Goal: Transaction & Acquisition: Purchase product/service

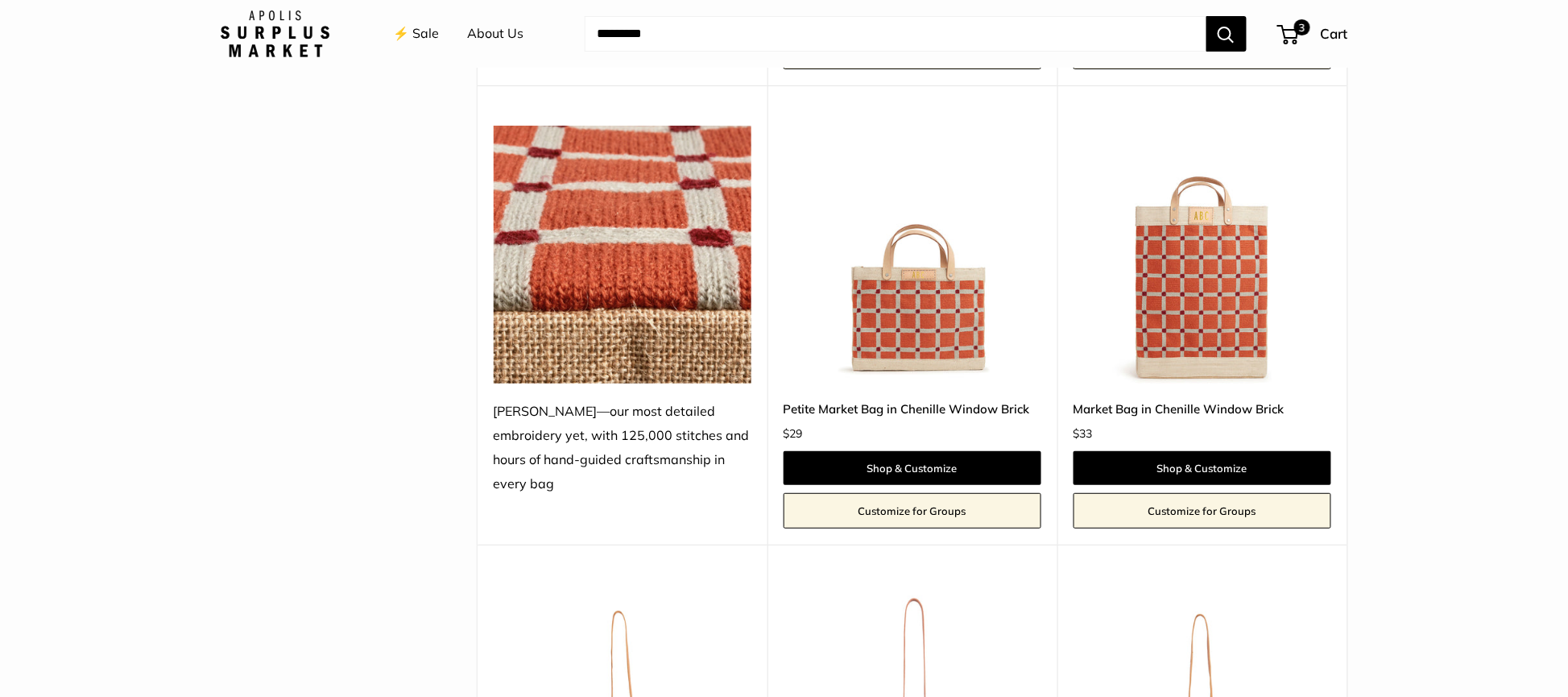
scroll to position [2271, 0]
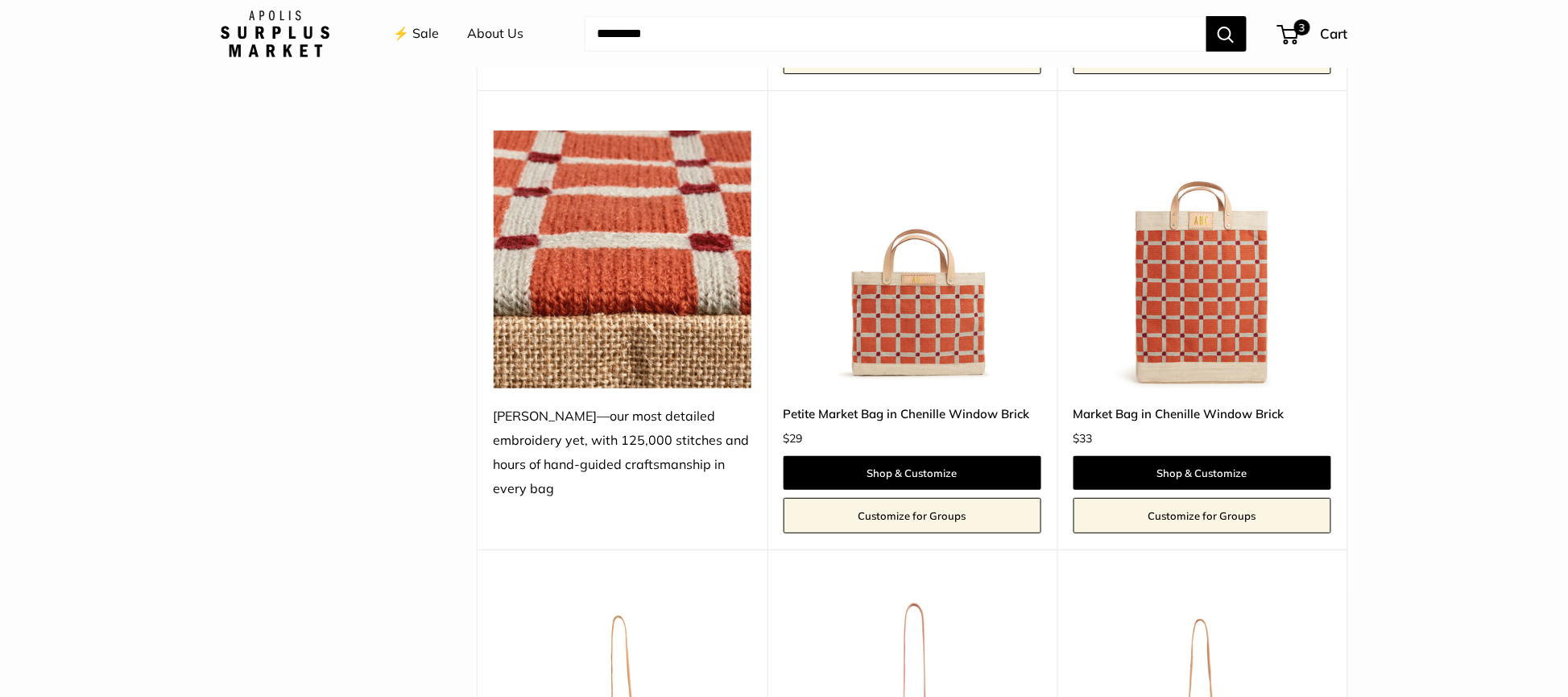
click at [0, 0] on img at bounding box center [0, 0] width 0 height 0
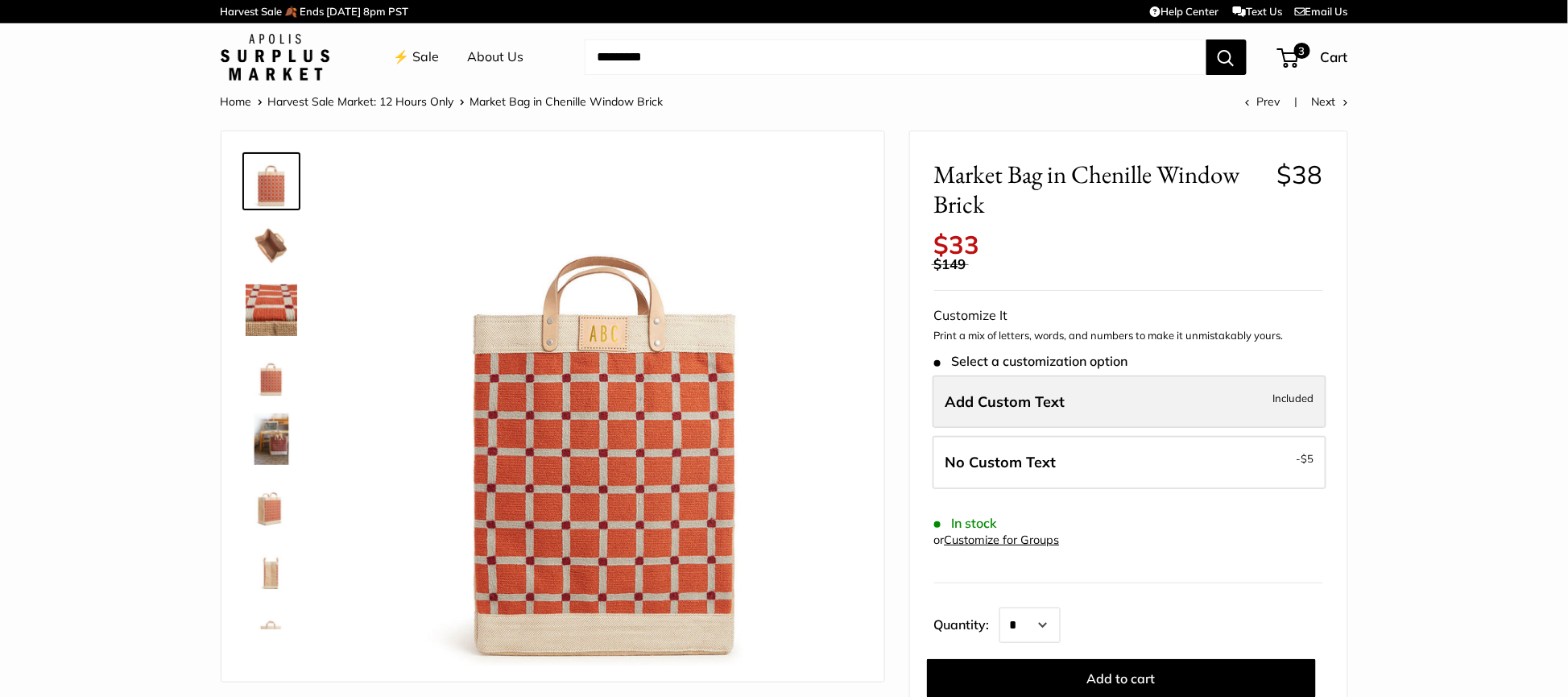
click at [1165, 387] on label "Add Custom Text Included" at bounding box center [1129, 402] width 394 height 54
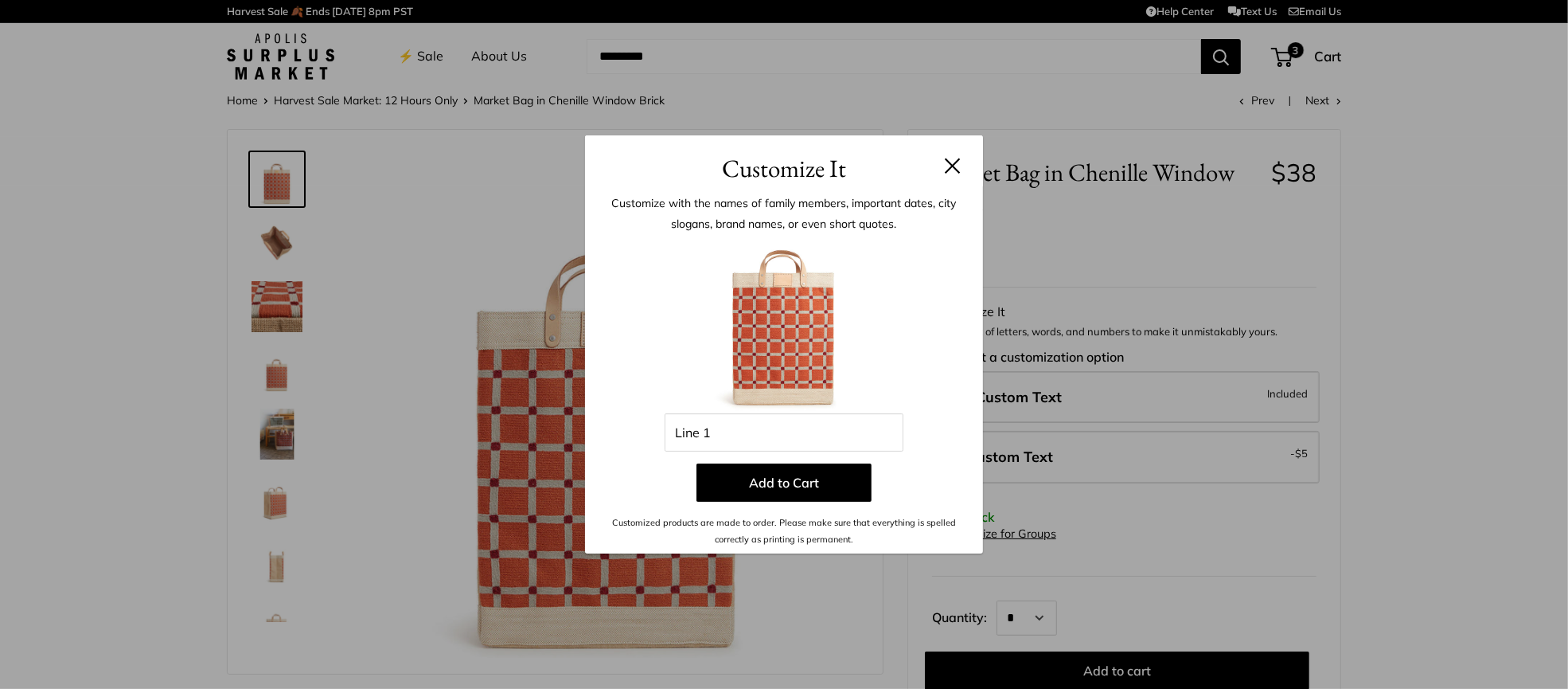
click at [948, 162] on button at bounding box center [953, 166] width 16 height 16
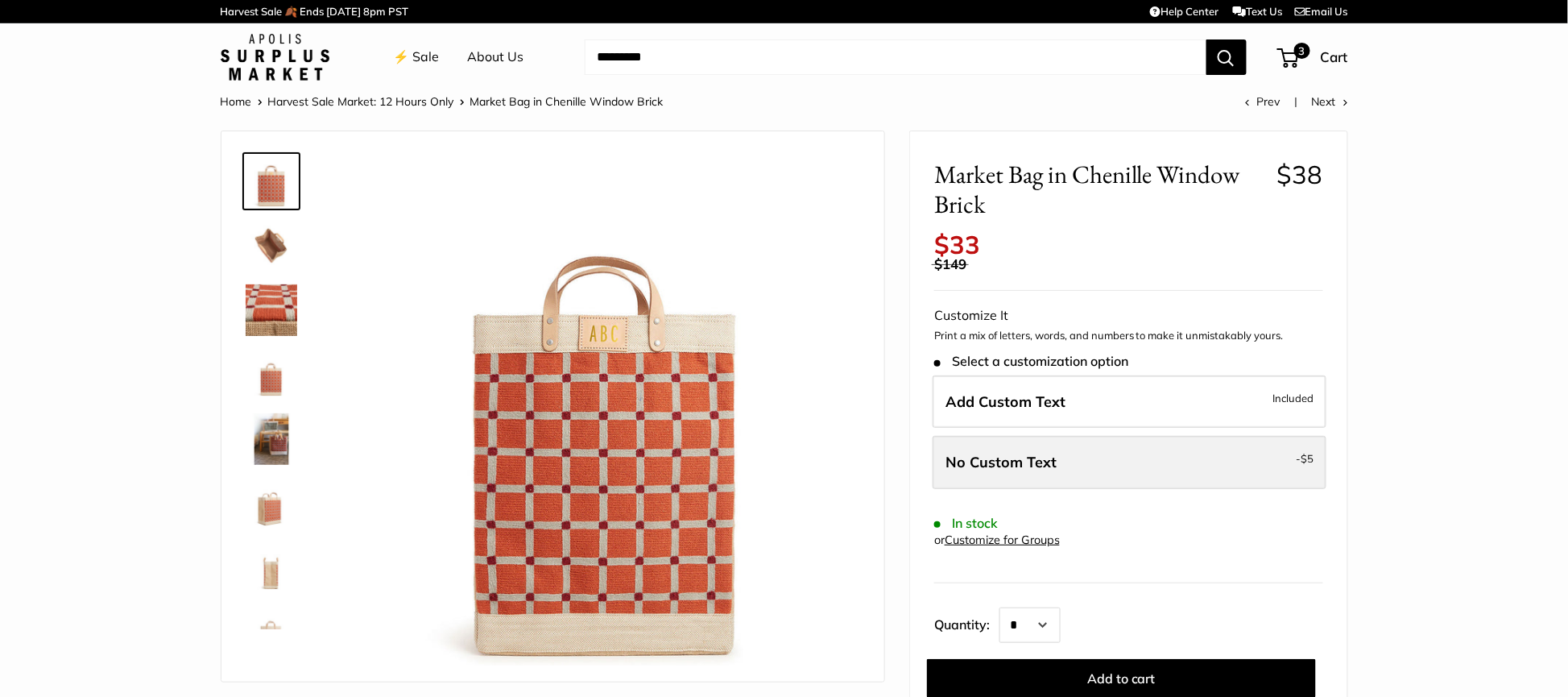
click at [1115, 453] on label "No Custom Text - $5" at bounding box center [1129, 462] width 394 height 54
click at [1024, 463] on span "No Custom Text" at bounding box center [1001, 462] width 111 height 19
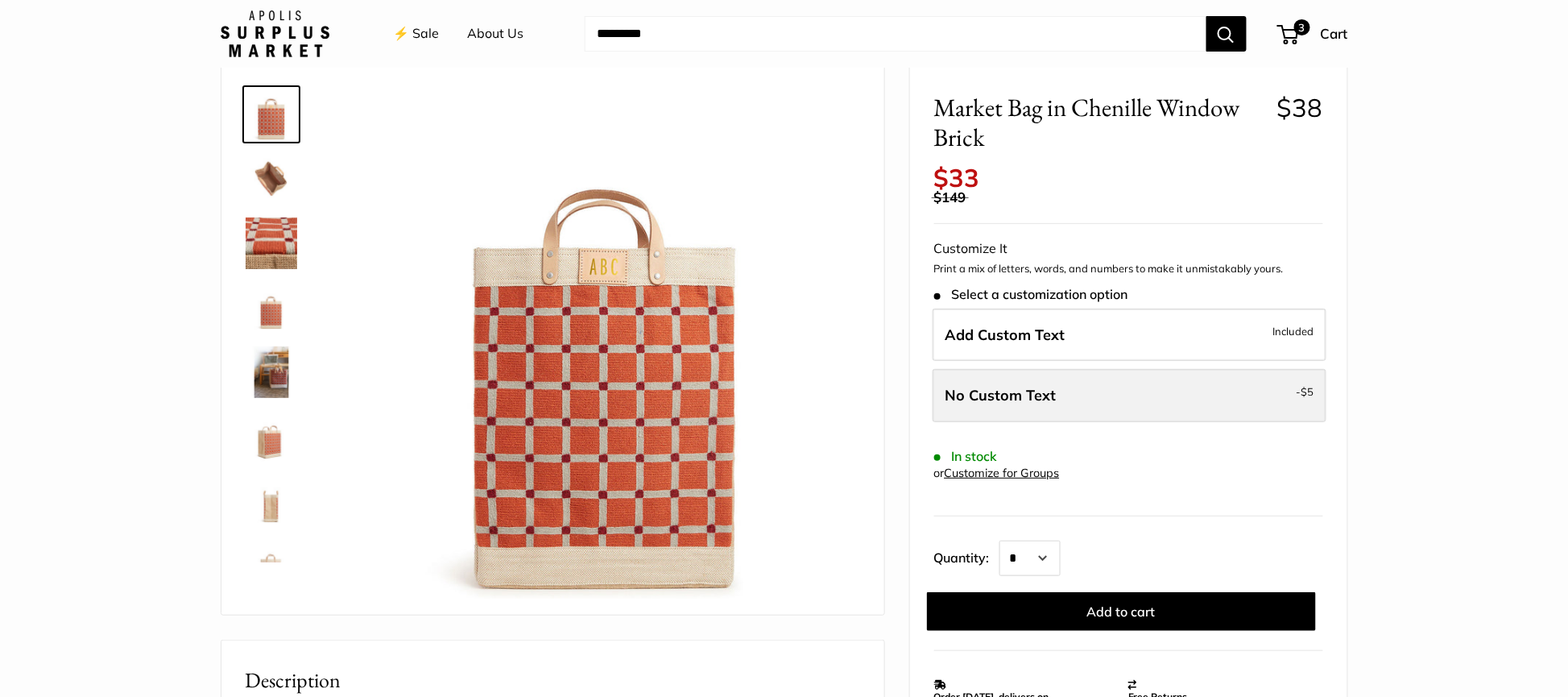
scroll to position [242, 0]
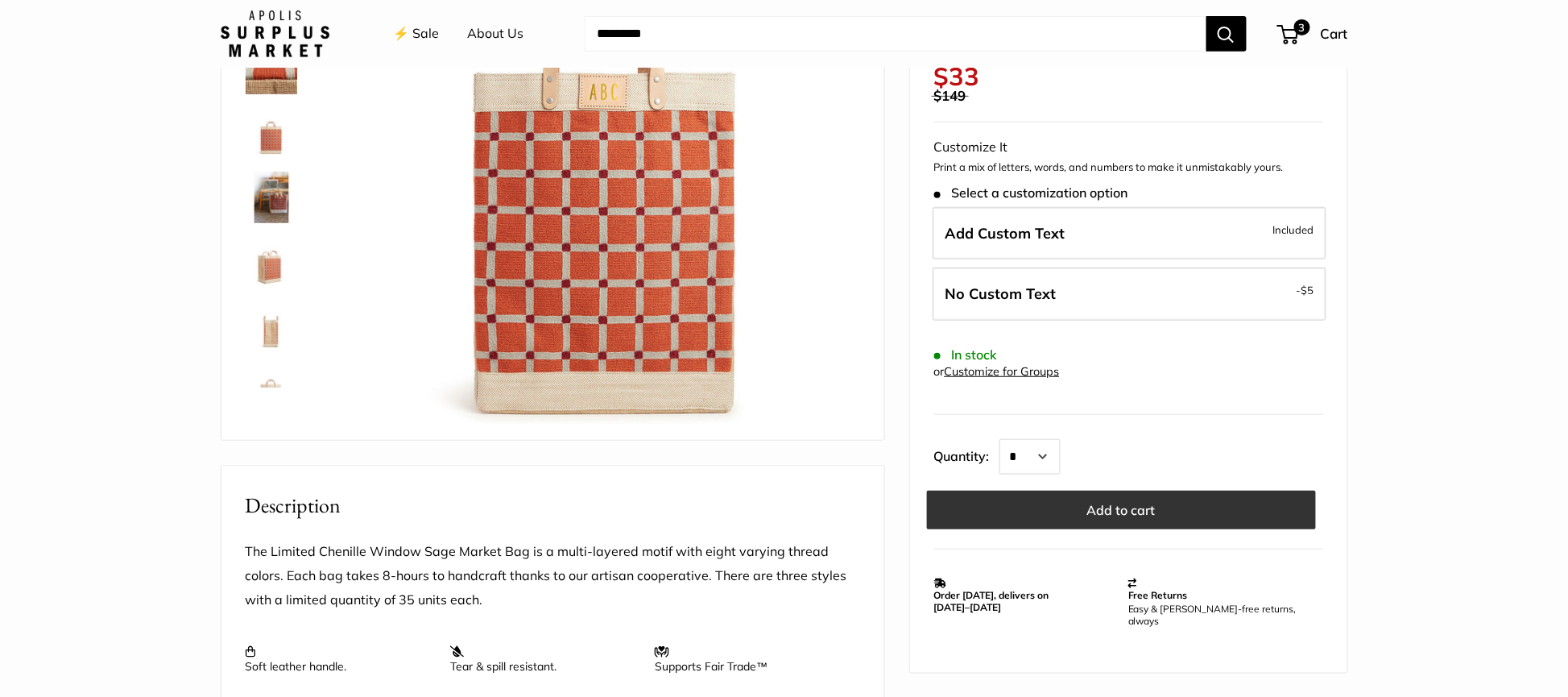
click at [1096, 507] on button "Add to cart" at bounding box center [1121, 510] width 389 height 39
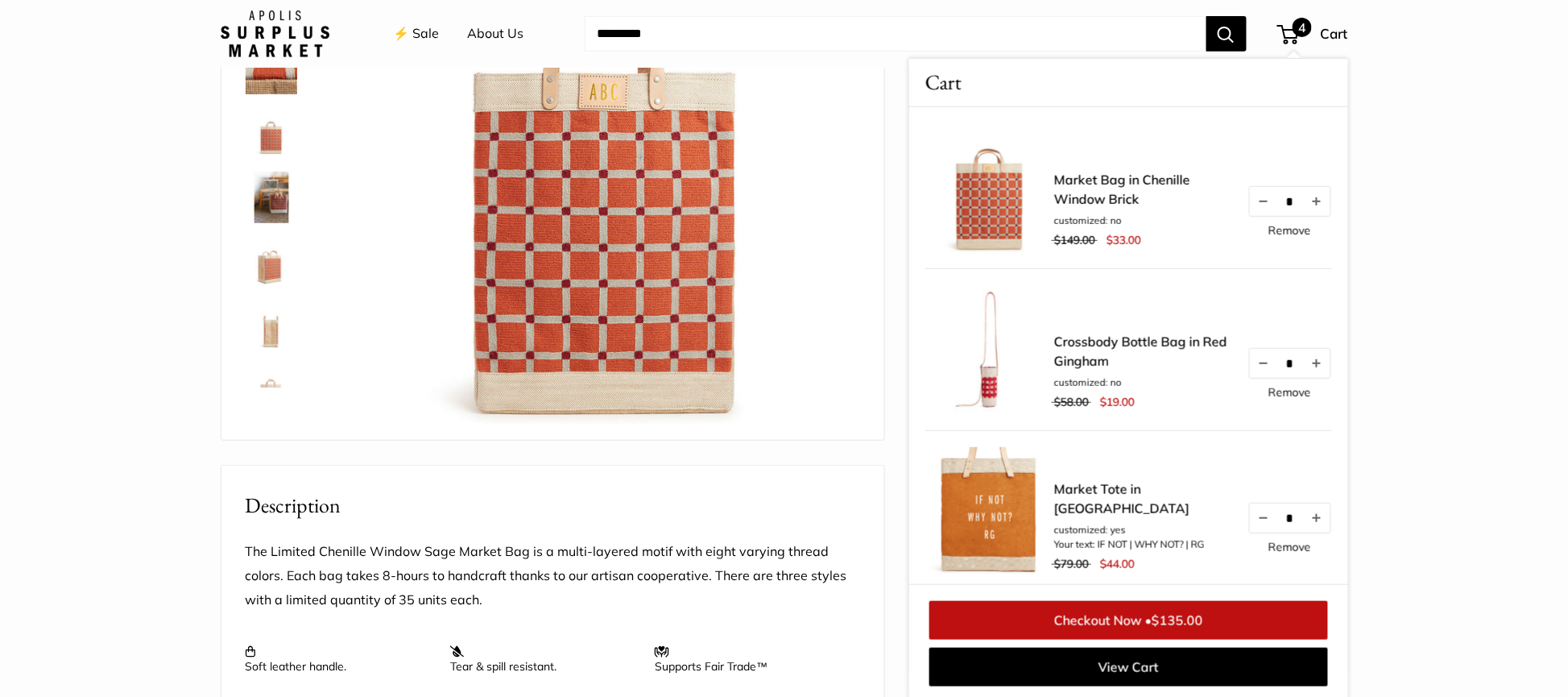
click at [1462, 135] on section "Home Harvest Sale Market: 12 Hours Only Market Bag in Chenille Window Brick Pre…" at bounding box center [784, 542] width 1568 height 1386
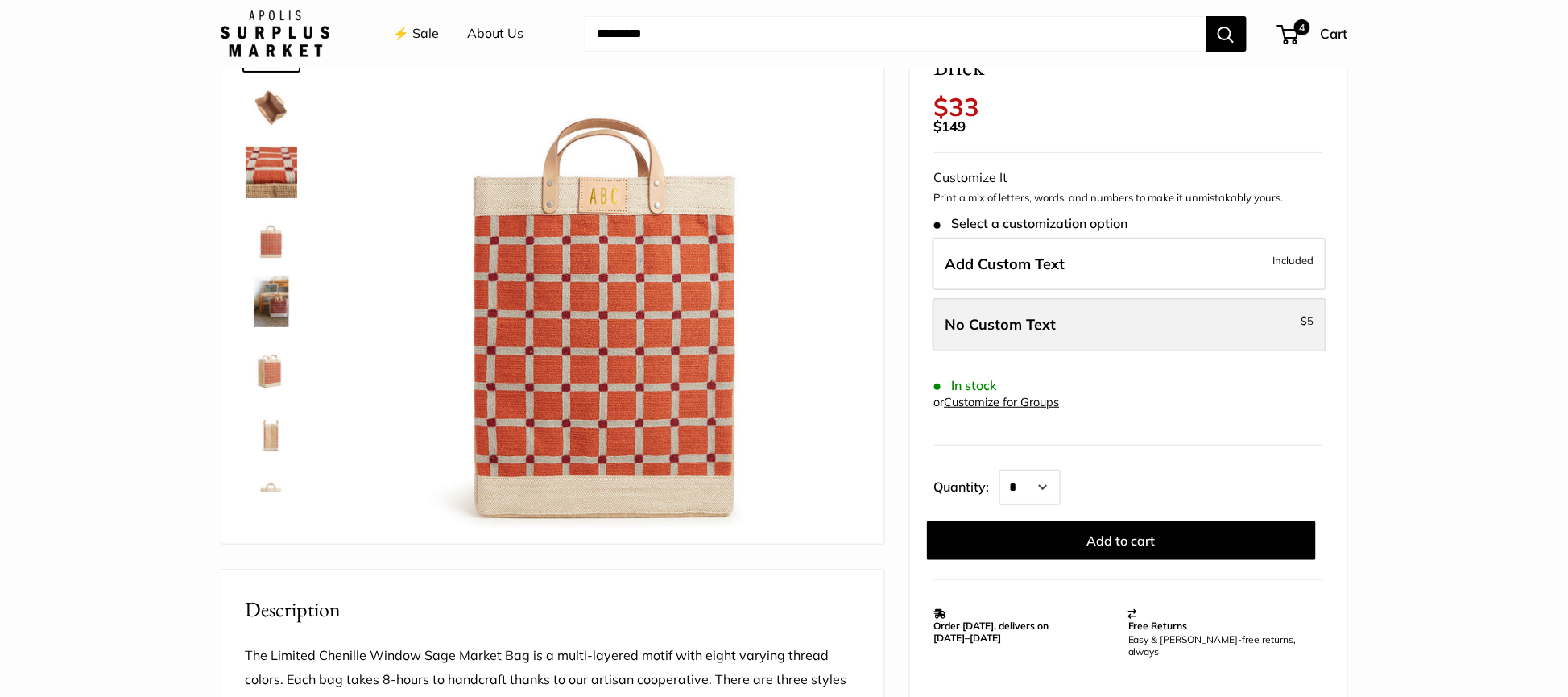
scroll to position [120, 0]
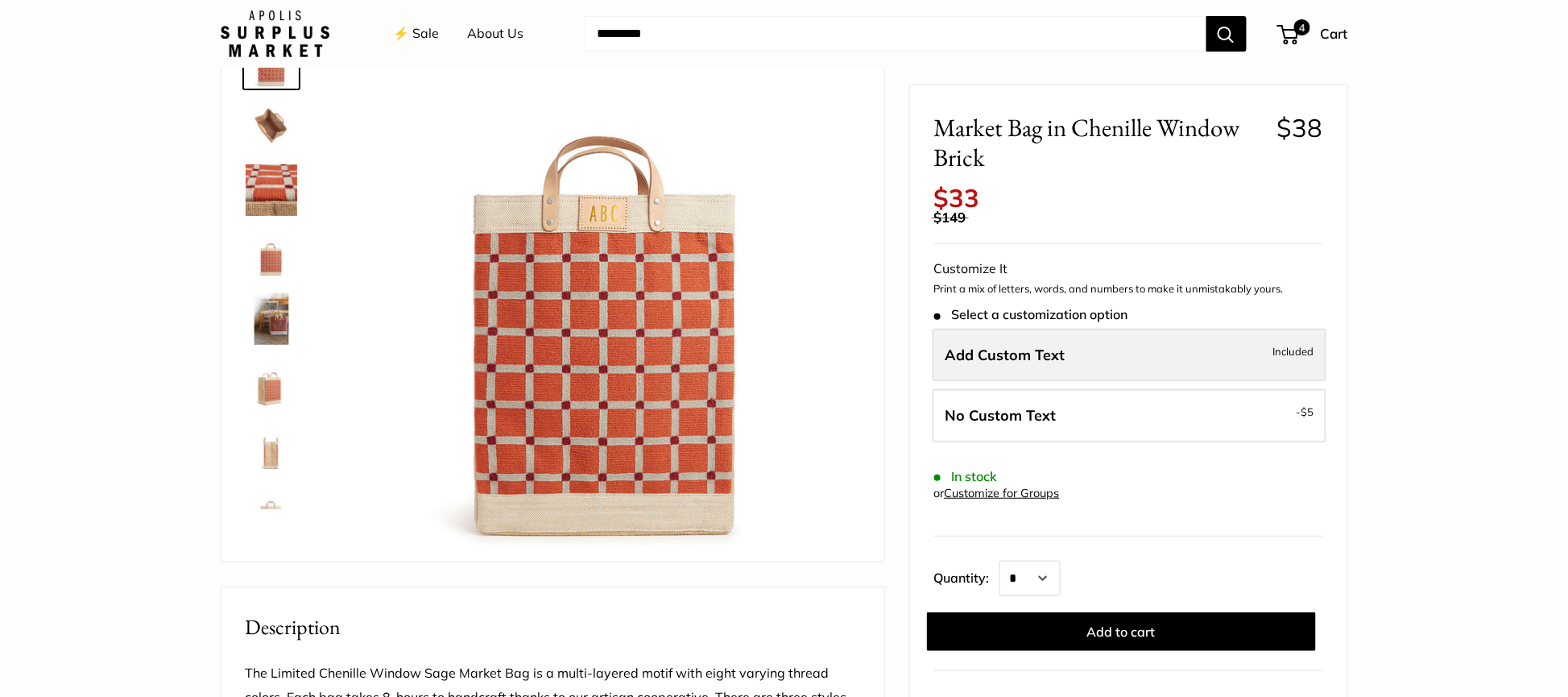
click at [1084, 372] on label "Add Custom Text Included" at bounding box center [1129, 355] width 394 height 54
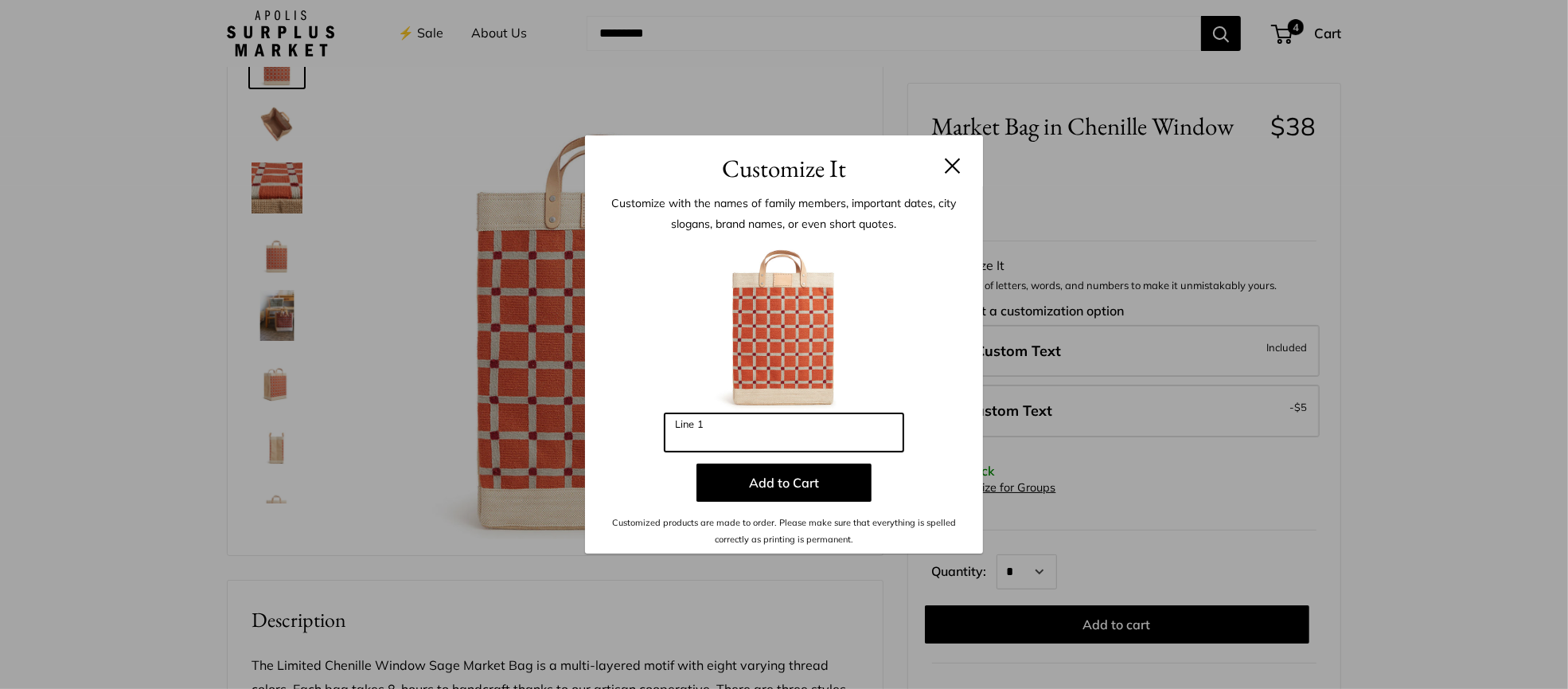
click at [757, 431] on input "Line 1" at bounding box center [784, 432] width 239 height 38
type input "***"
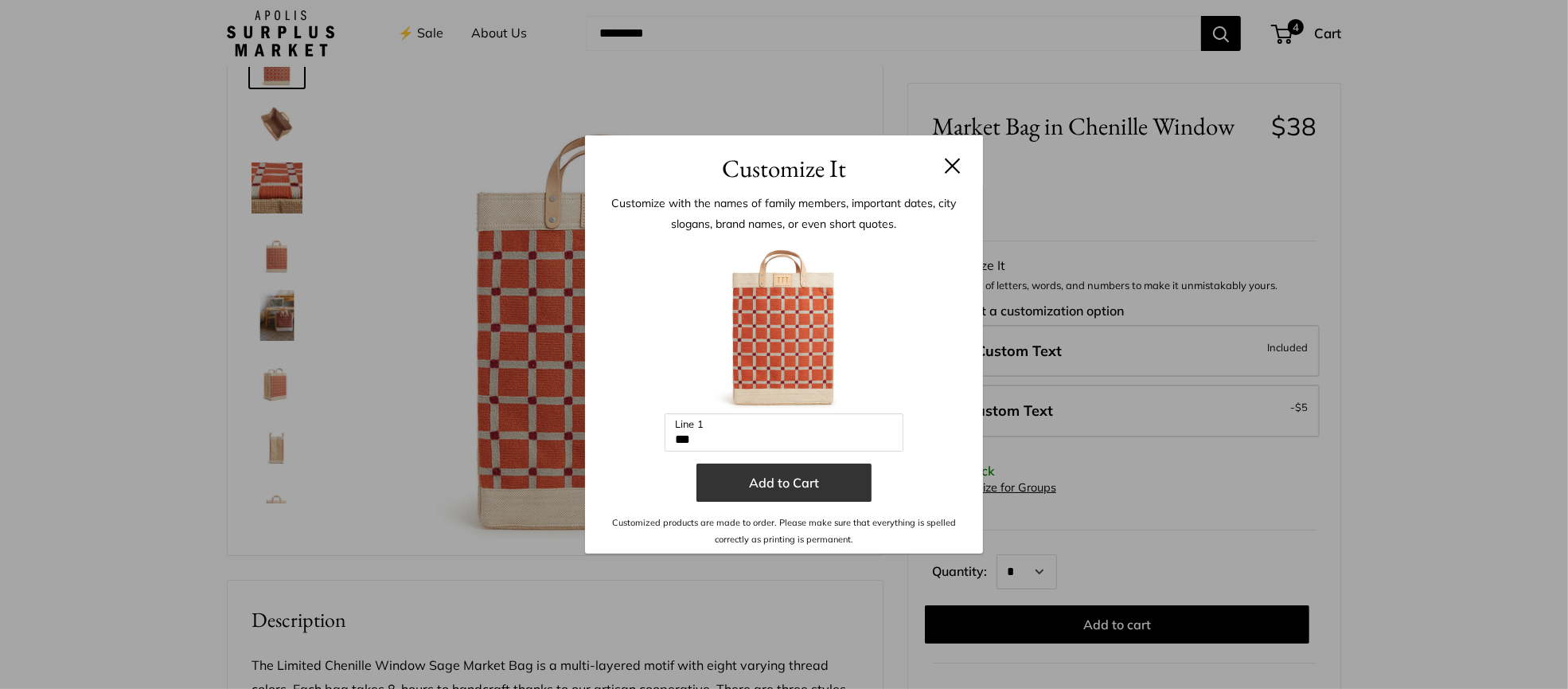
click at [765, 473] on button "Add to Cart" at bounding box center [784, 482] width 175 height 38
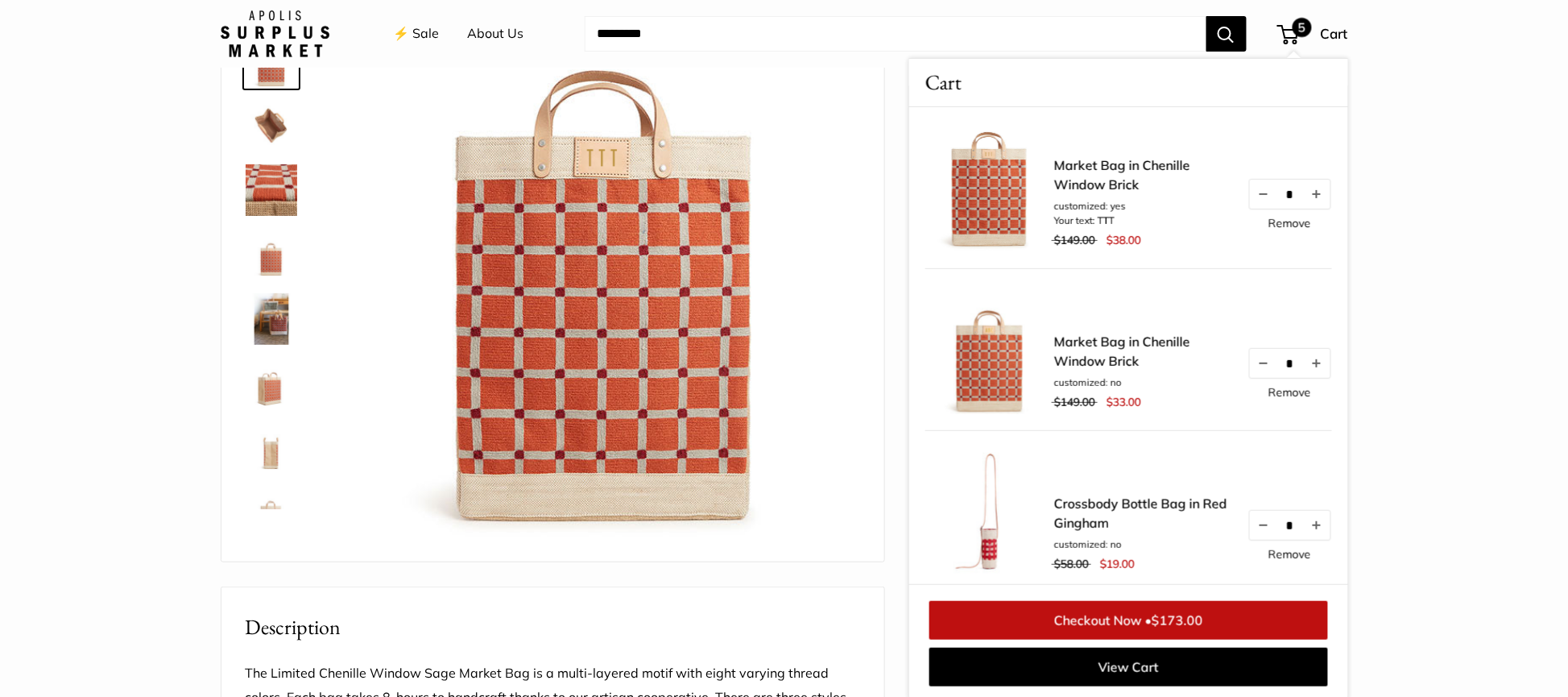
scroll to position [121, 0]
click at [1296, 34] on span "5" at bounding box center [1302, 27] width 20 height 20
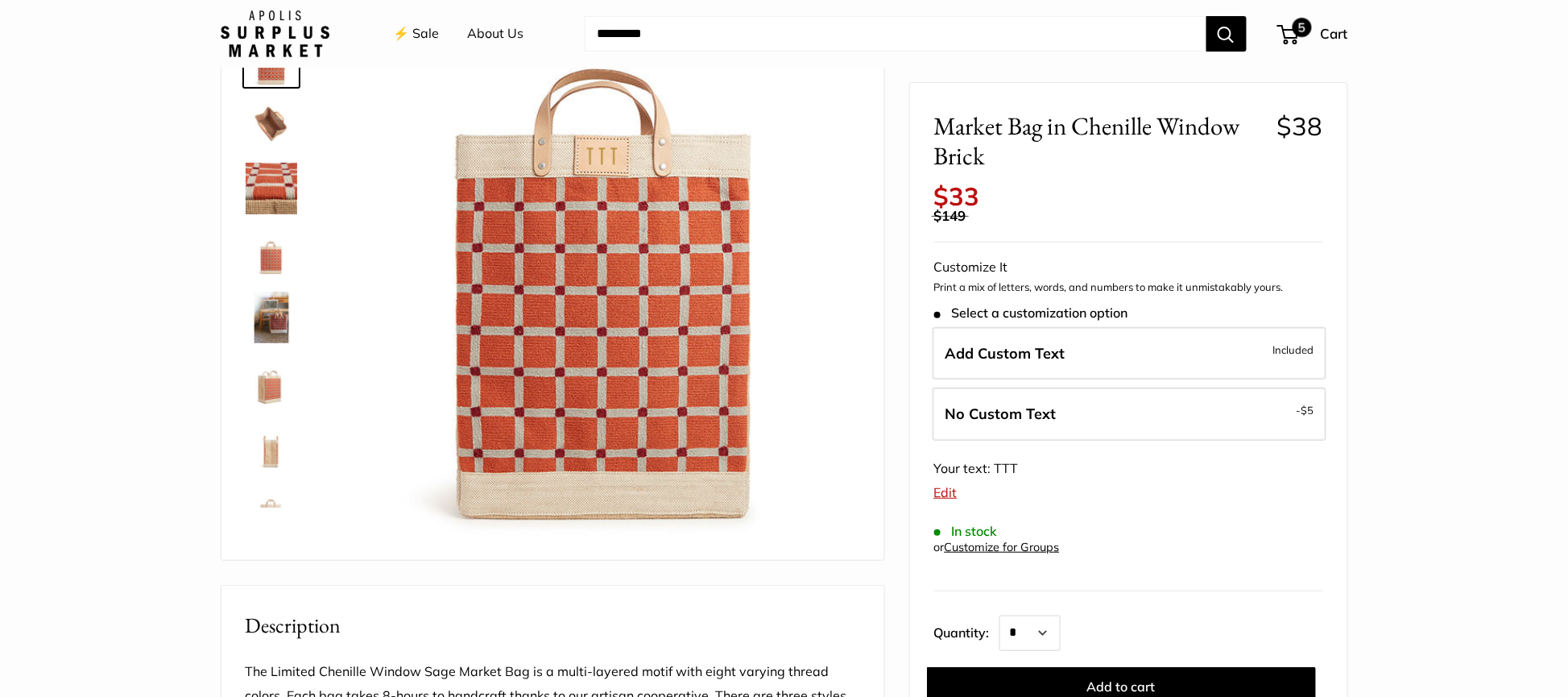
click at [1294, 34] on span "5" at bounding box center [1302, 27] width 20 height 20
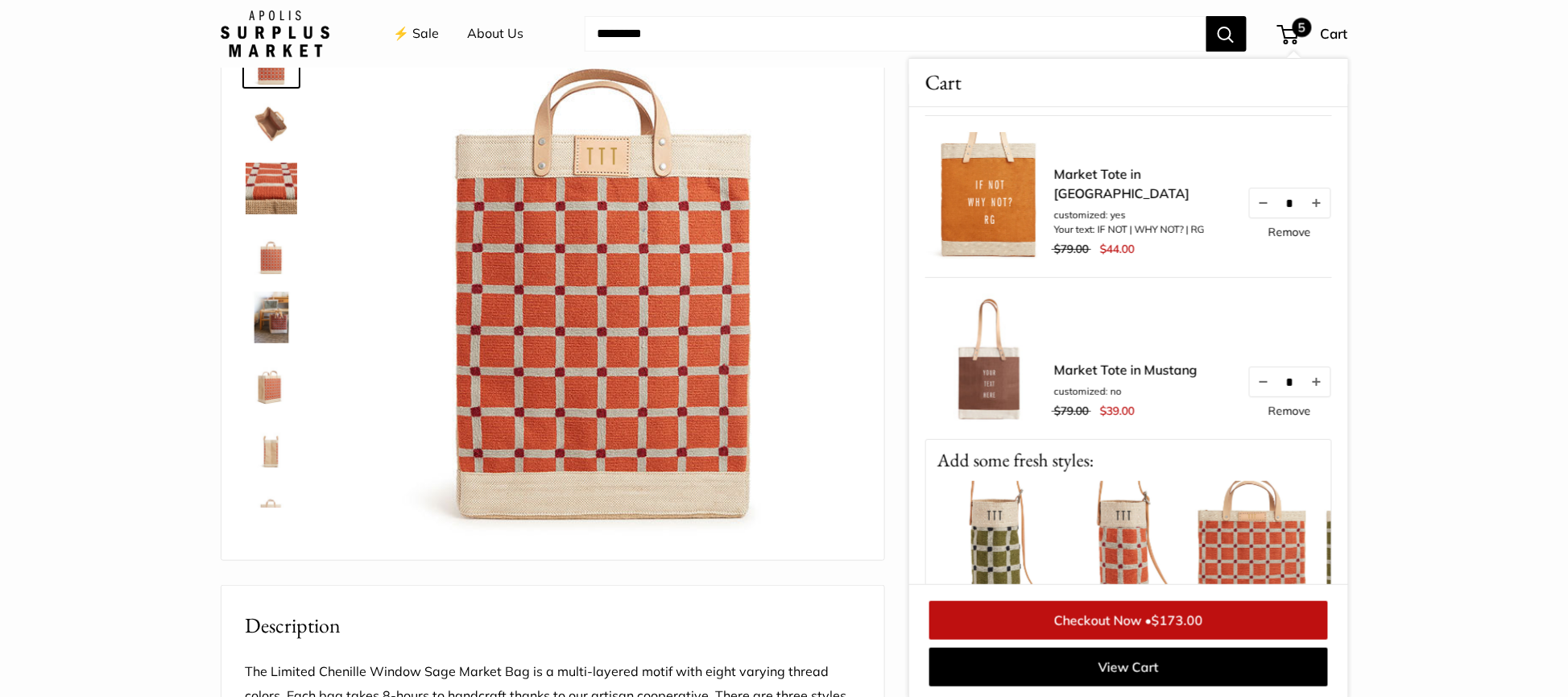
scroll to position [483, 0]
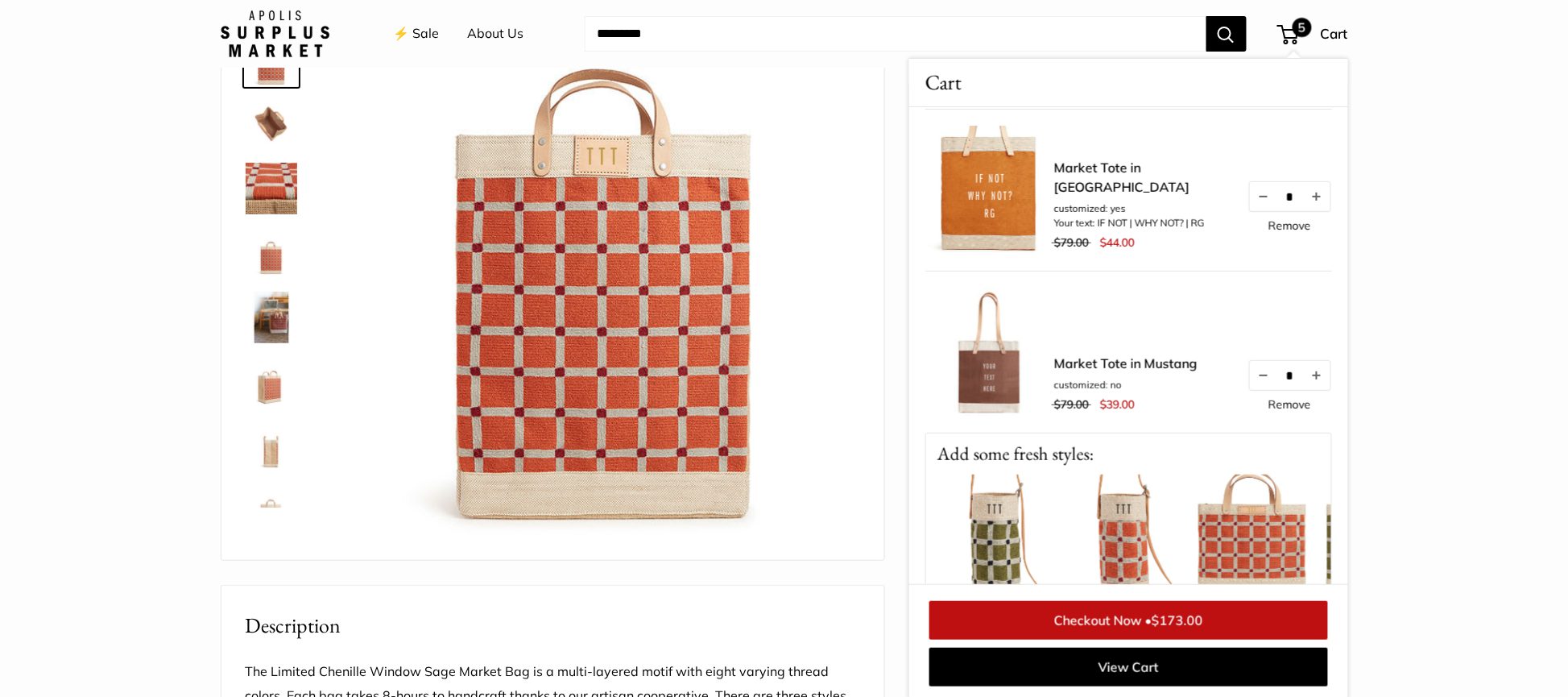
click at [1271, 407] on link "Remove" at bounding box center [1289, 404] width 42 height 11
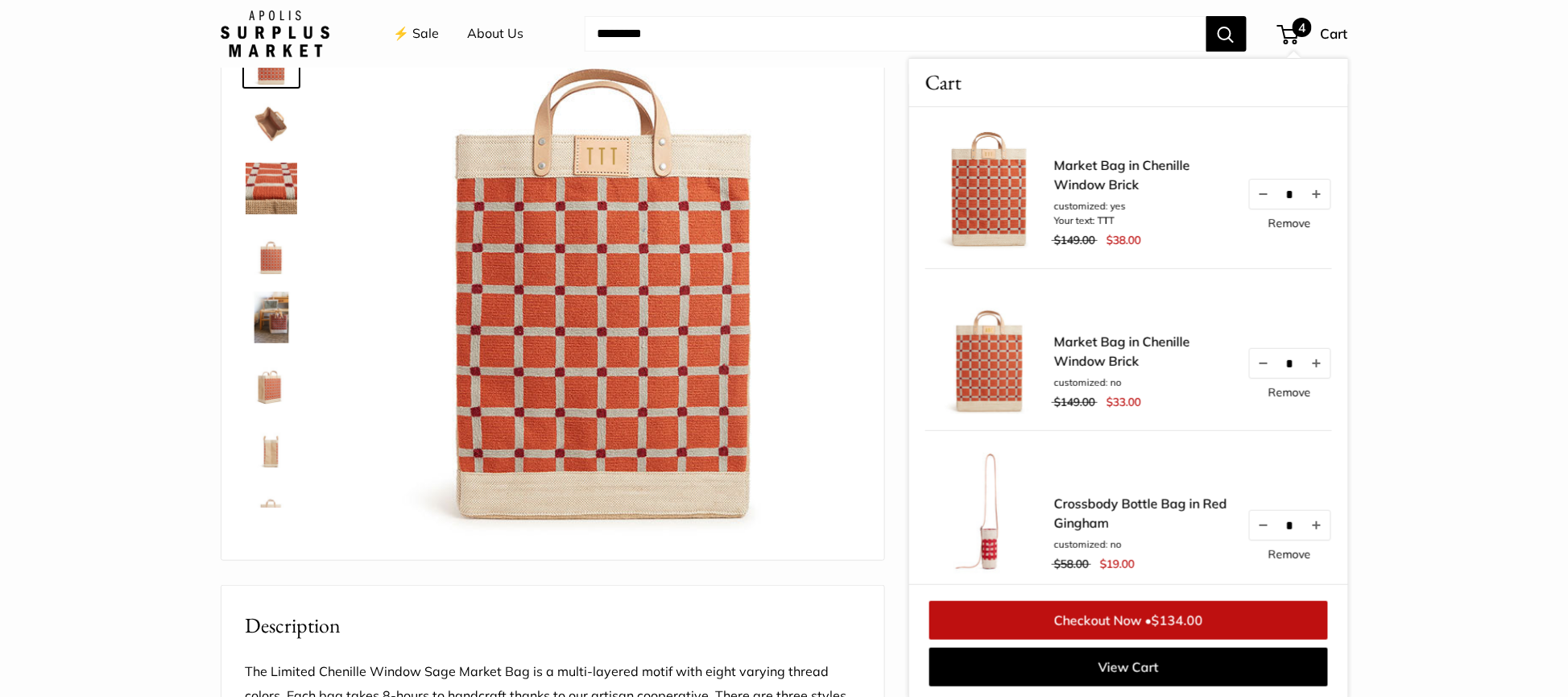
click at [1277, 394] on link "Remove" at bounding box center [1289, 392] width 42 height 11
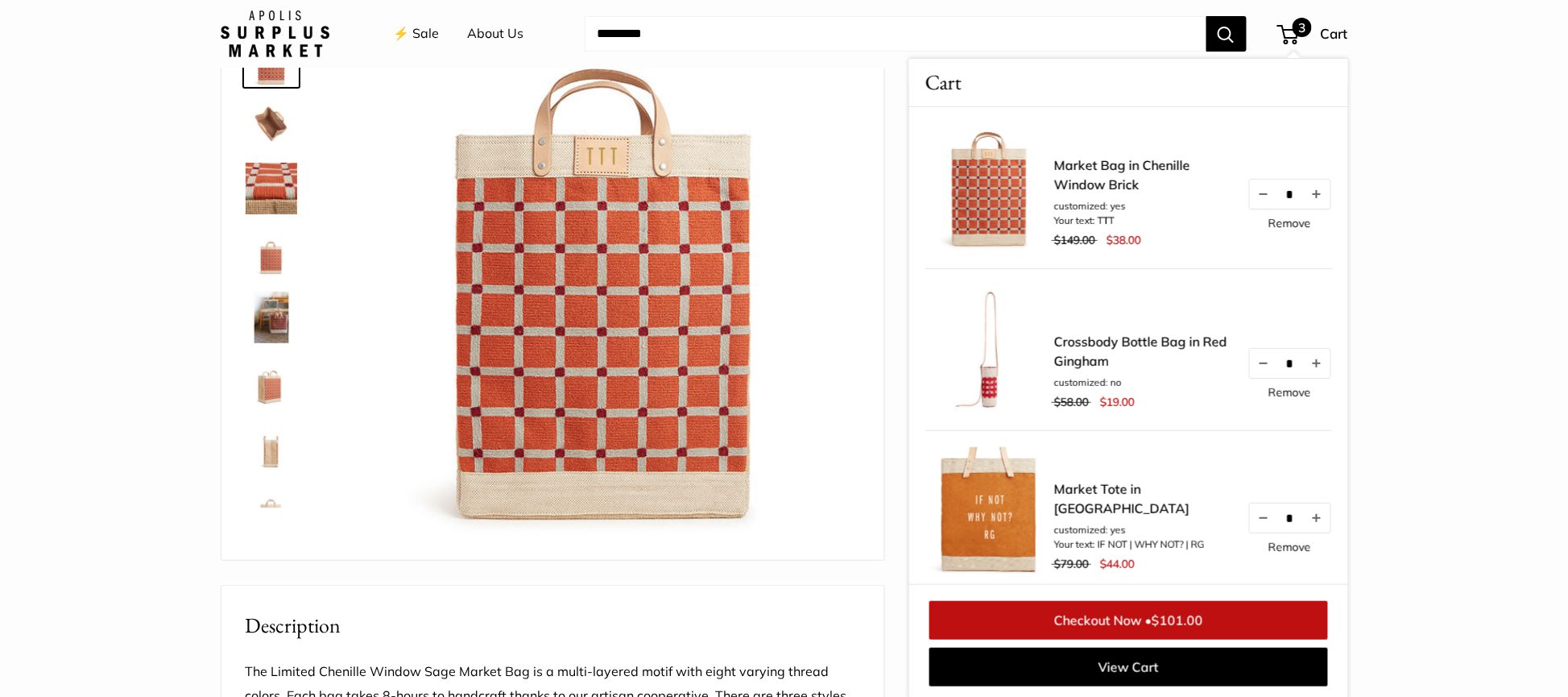
click at [1277, 394] on link "Remove" at bounding box center [1289, 392] width 42 height 11
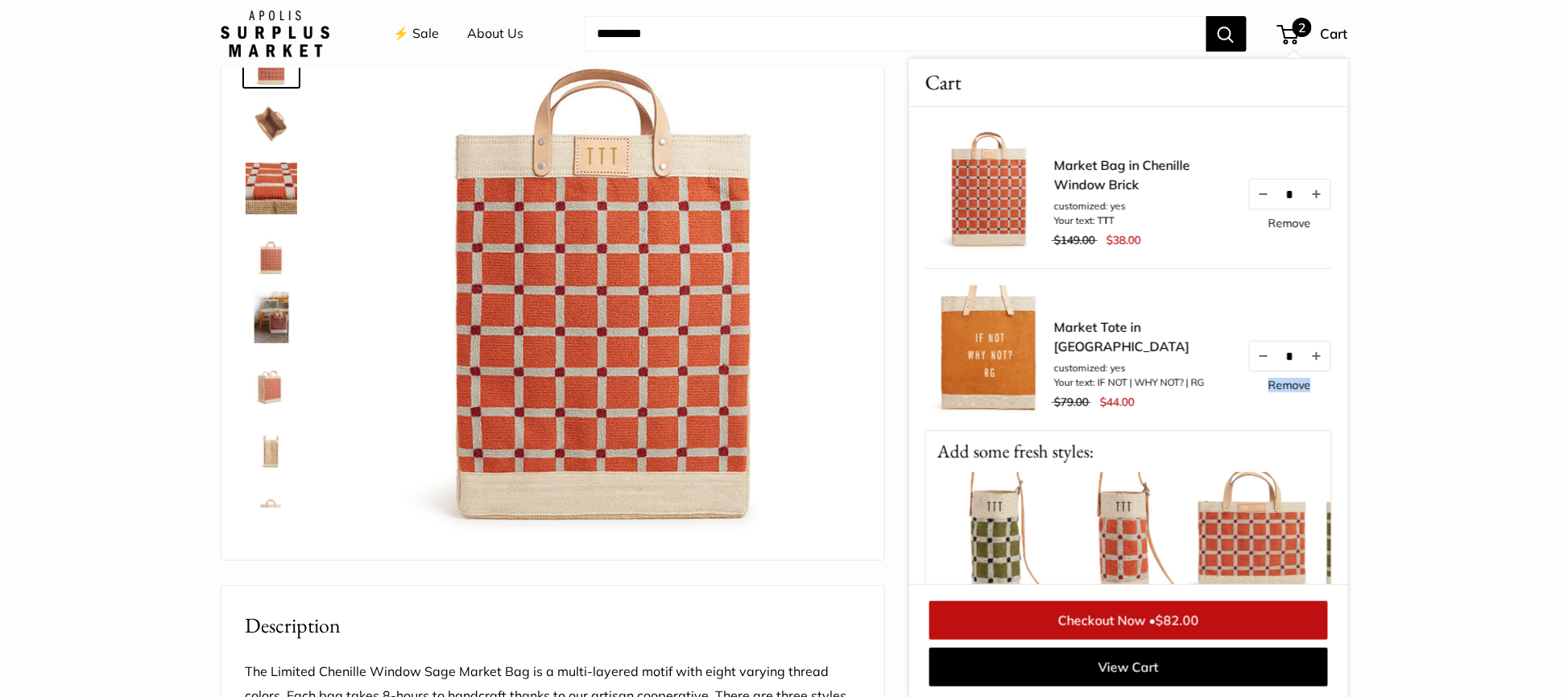
click at [1277, 394] on div "Market Tote in Cognac customized: yes Your text: IF NOT | WHY NOT? | RG $79.00 …" at bounding box center [1192, 365] width 277 height 97
click at [1277, 390] on link "Remove" at bounding box center [1289, 385] width 42 height 11
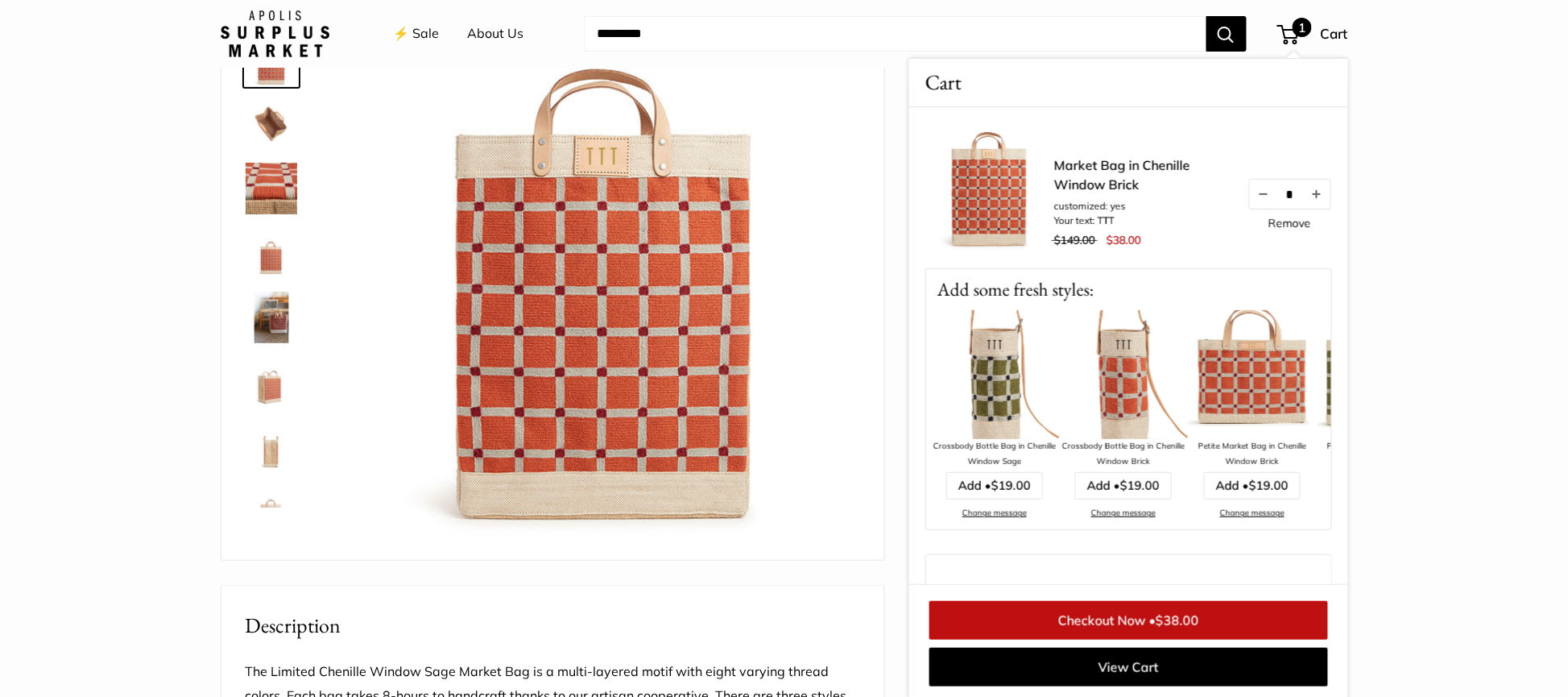
click at [1270, 221] on link "Remove" at bounding box center [1289, 223] width 42 height 11
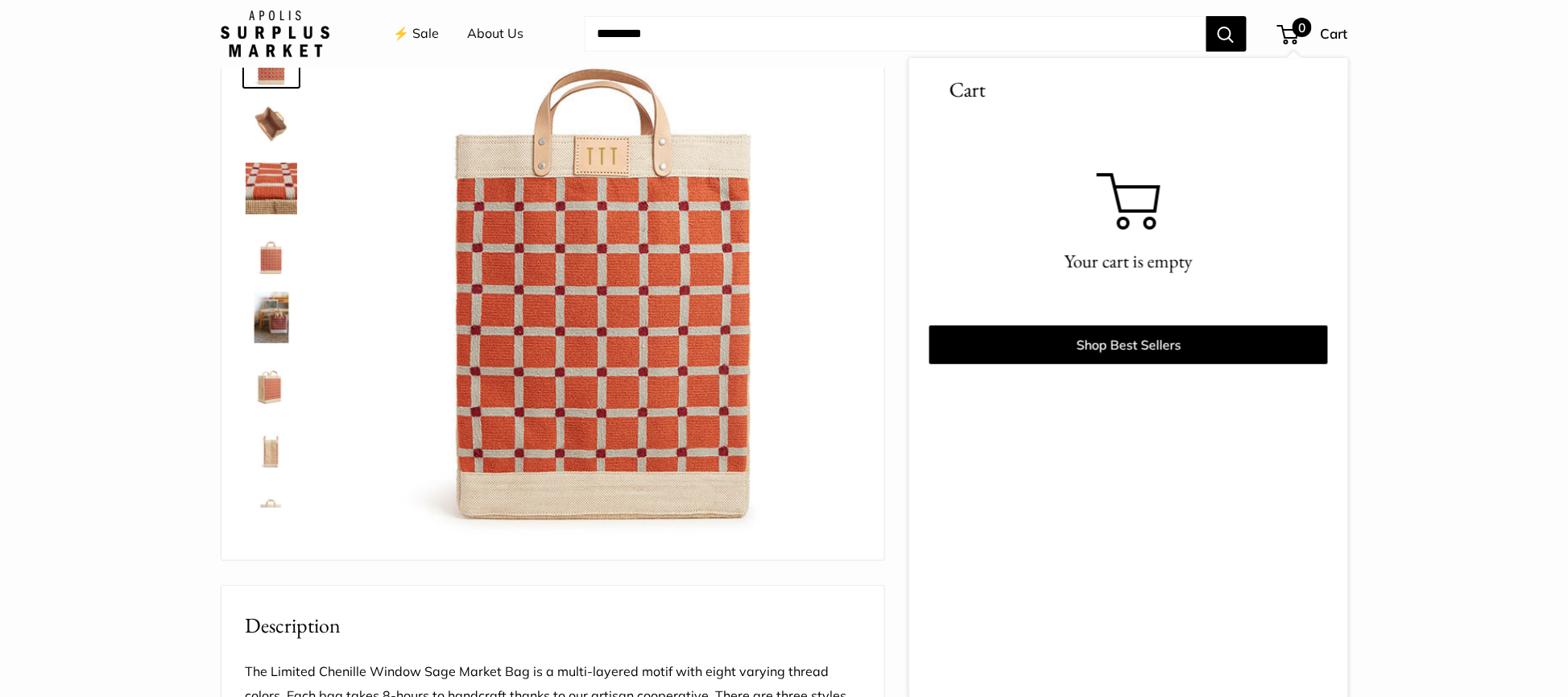
click at [1392, 177] on section "Home Harvest Sale Market: 12 Hours Only Market Bag in Chenille Window Brick Pre…" at bounding box center [784, 661] width 1568 height 1386
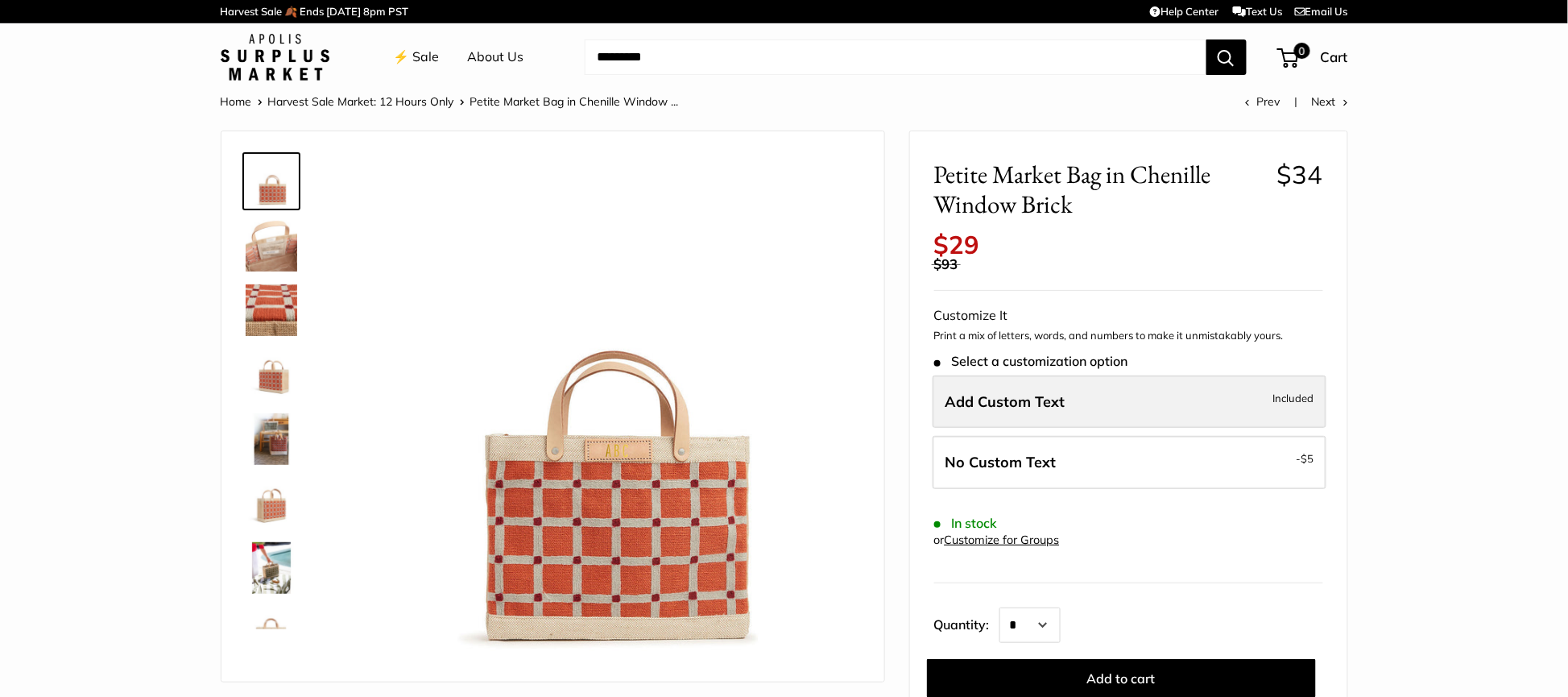
click at [1130, 402] on label "Add Custom Text Included" at bounding box center [1129, 402] width 394 height 54
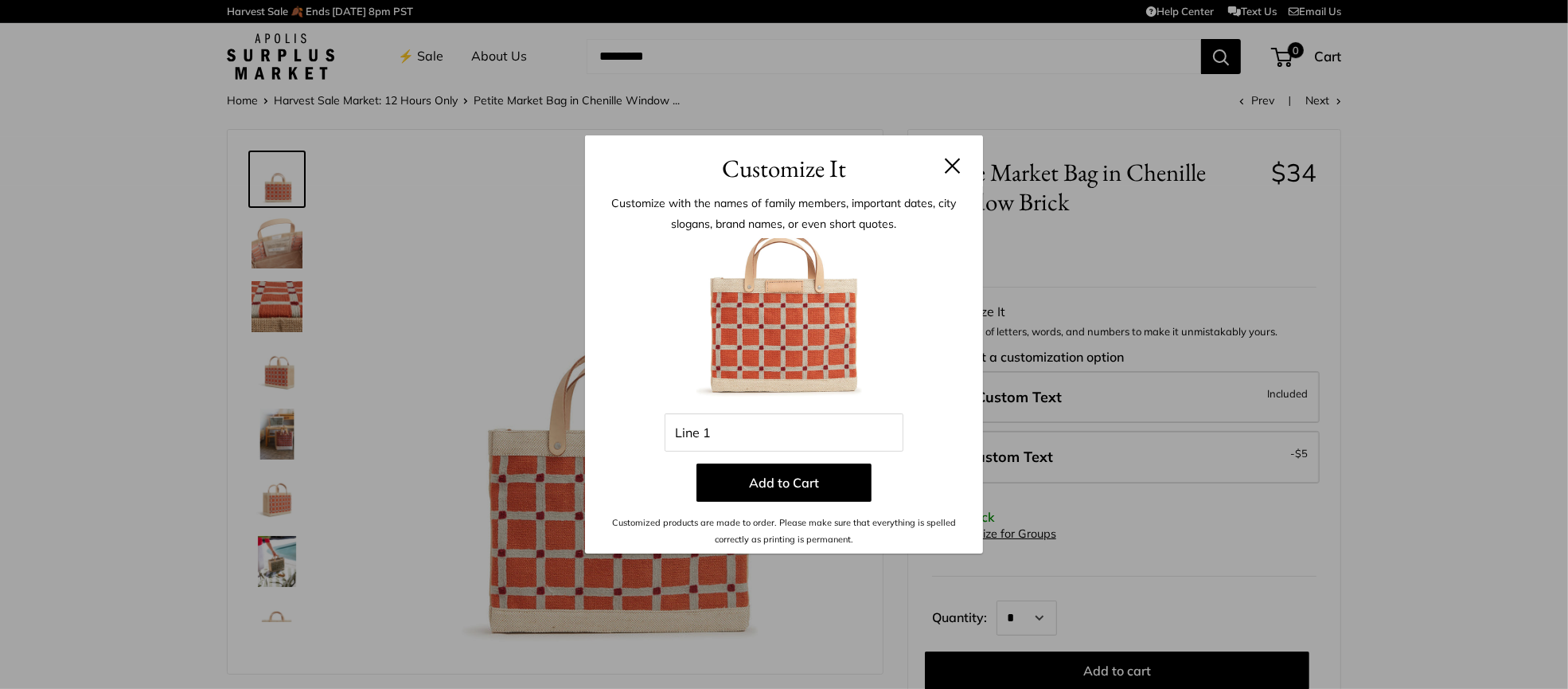
click at [715, 408] on img at bounding box center [784, 325] width 175 height 175
click at [718, 420] on input "Line 1" at bounding box center [784, 432] width 239 height 38
type input "***"
click at [736, 463] on div "Enter 3 letters *** Line 1 Add to Cart Customized products are made to order. P…" at bounding box center [784, 392] width 350 height 309
click at [740, 479] on button "Add to Cart" at bounding box center [784, 482] width 175 height 38
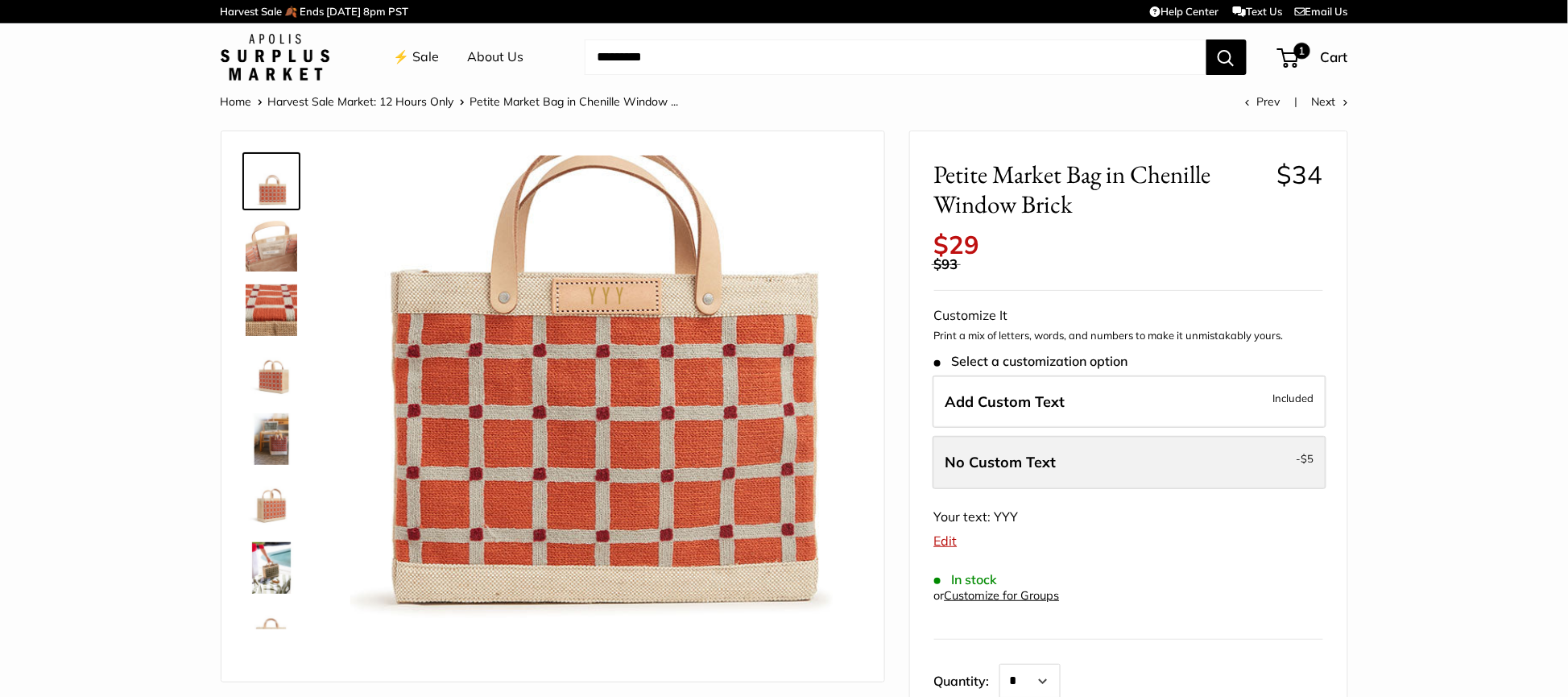
click at [1026, 461] on span "No Custom Text" at bounding box center [1001, 462] width 111 height 19
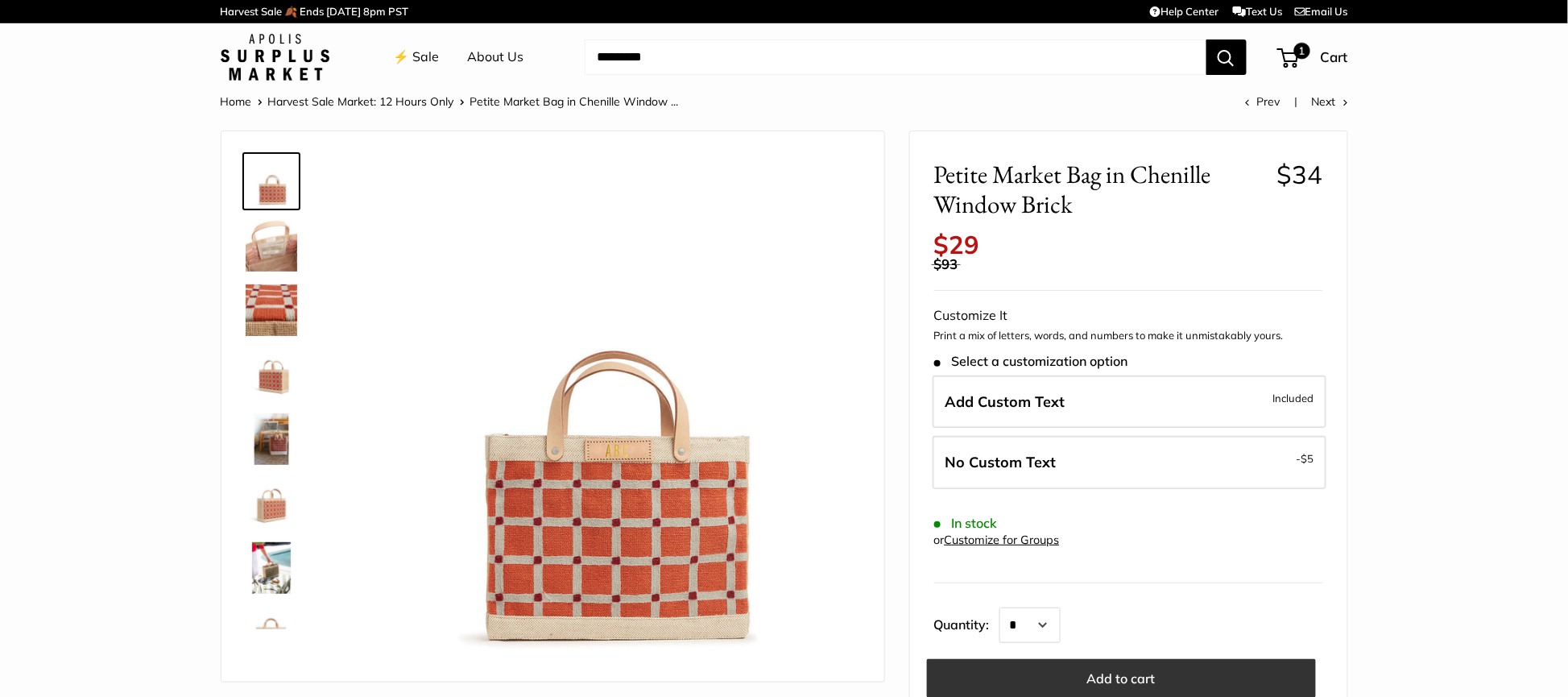
click at [1114, 665] on button "Add to cart" at bounding box center [1121, 678] width 389 height 39
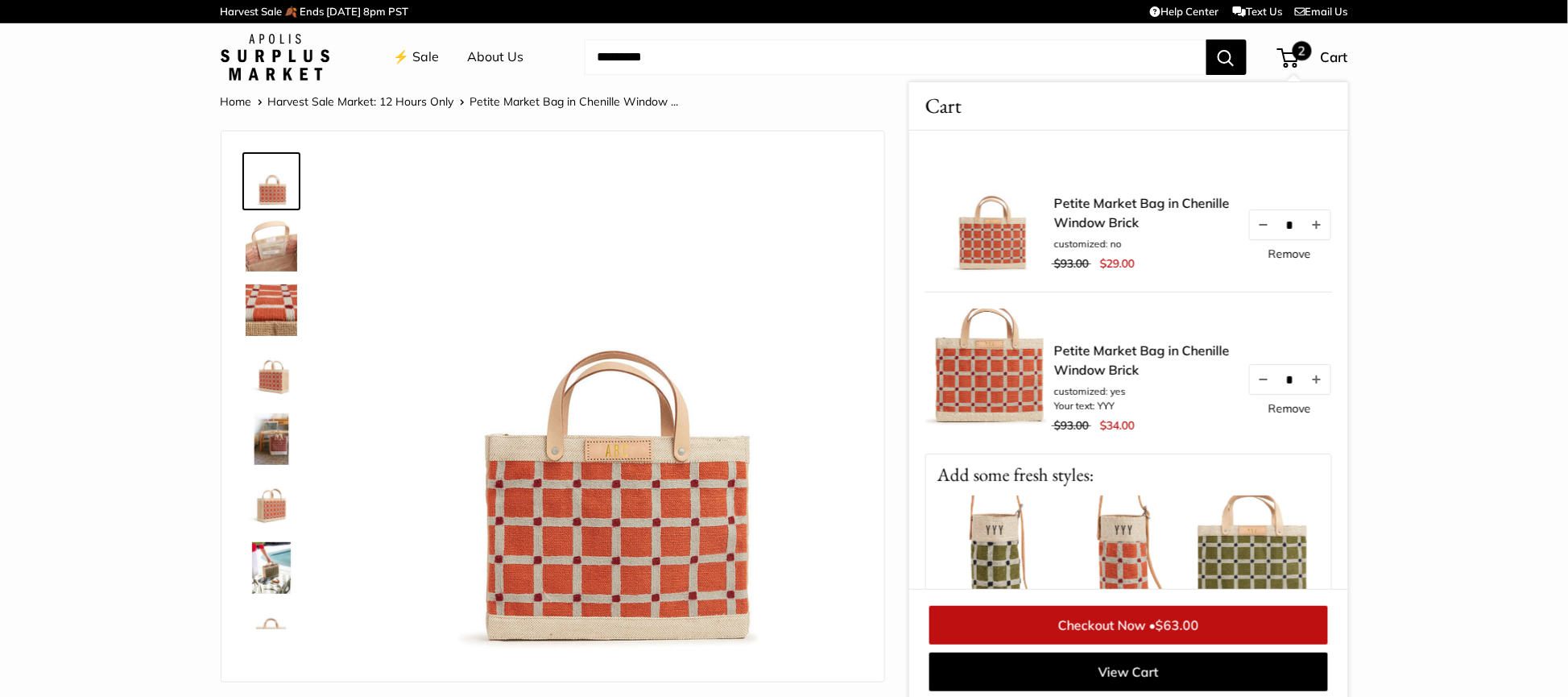
scroll to position [6, 0]
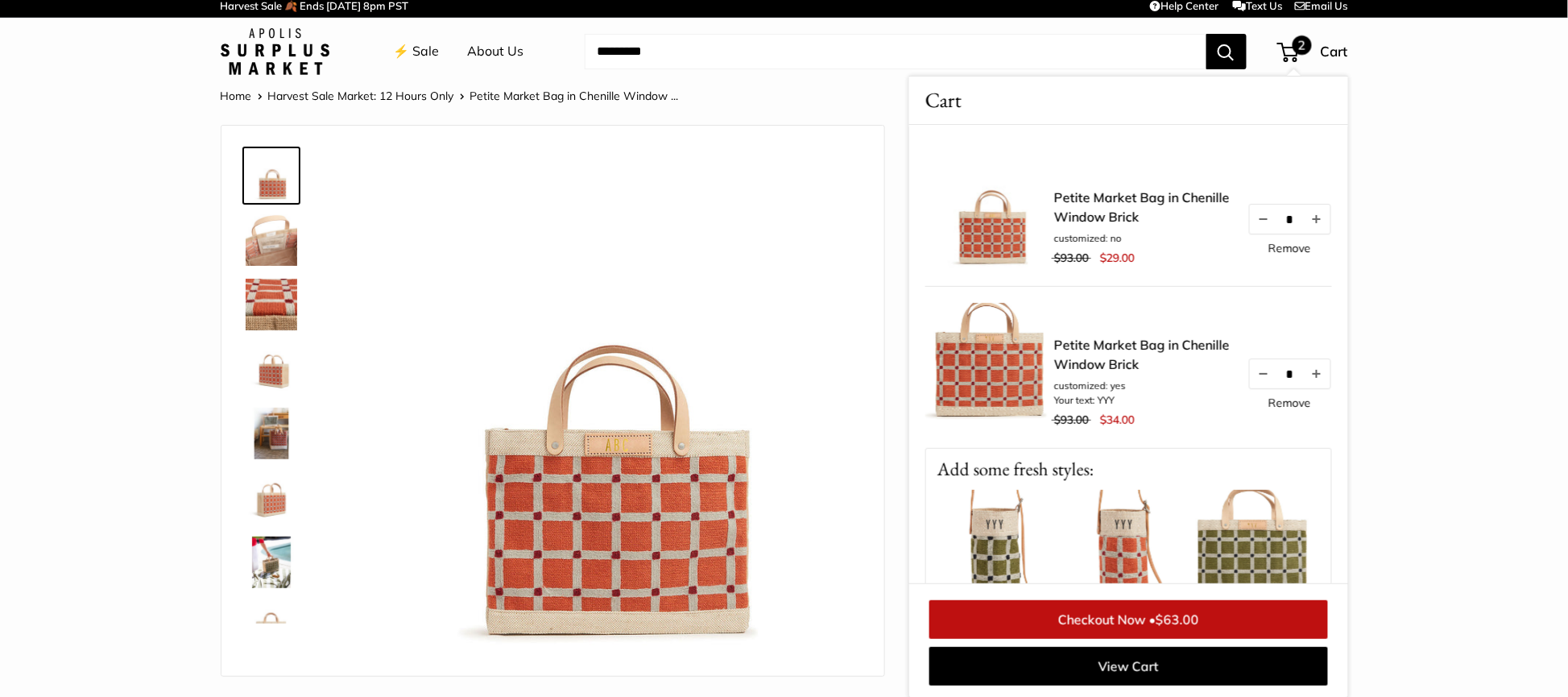
click at [653, 64] on input "Search..." at bounding box center [895, 52] width 621 height 36
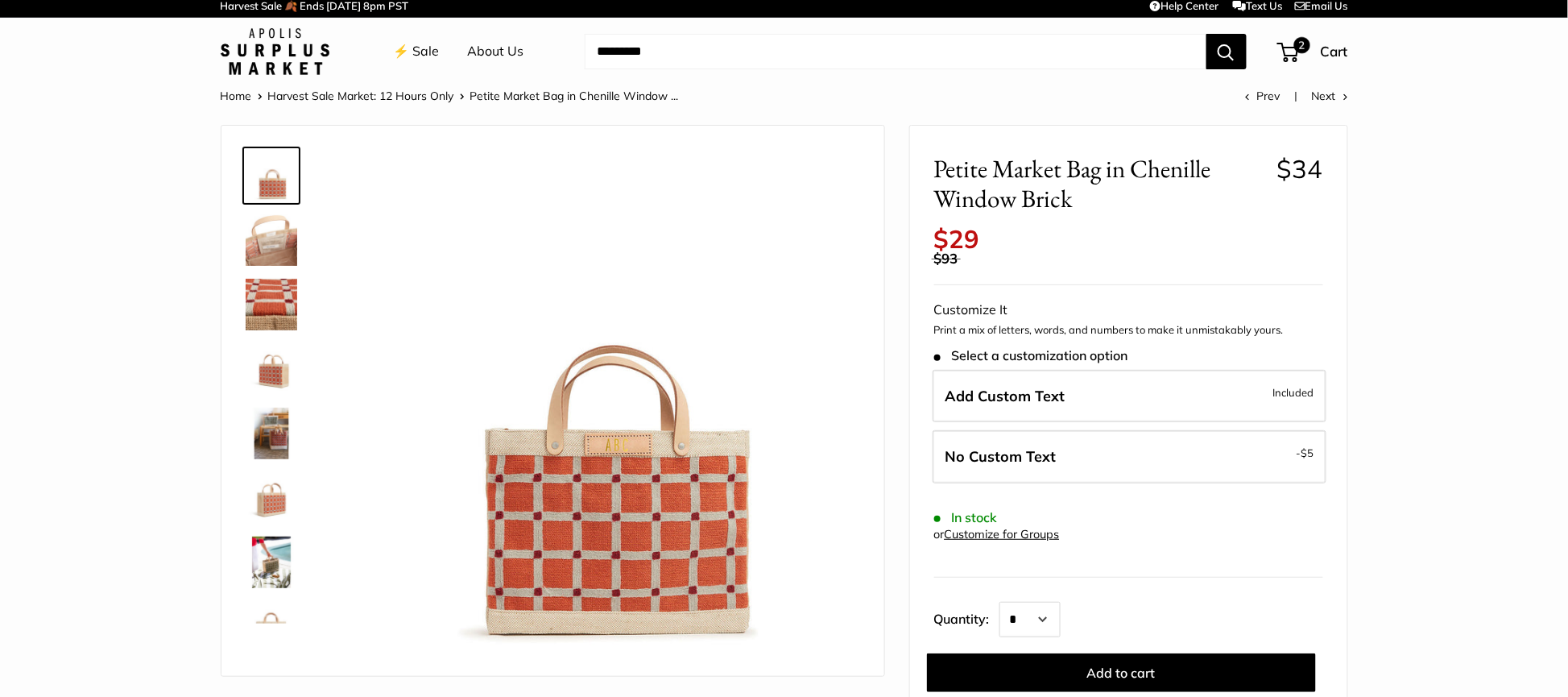
click at [630, 50] on input "Search..." at bounding box center [895, 52] width 621 height 36
drag, startPoint x: 744, startPoint y: 59, endPoint x: 549, endPoint y: 56, distance: 195.0
click at [549, 56] on div "⚡️ Sale About Us Need help? Text Us: 20919 hello@apolisglobal.com Follow Us Fac…" at bounding box center [784, 51] width 1127 height 52
paste input "Search..."
type input "********"
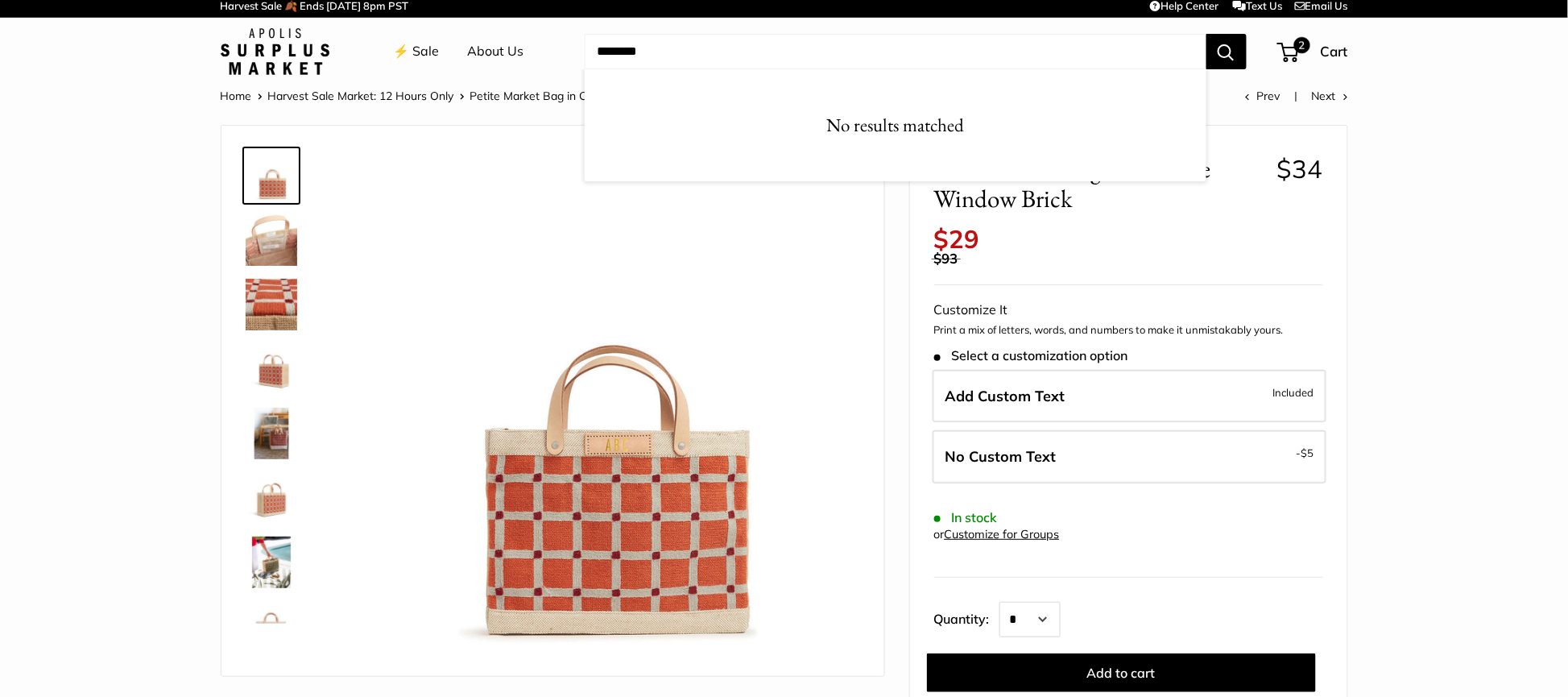
click at [430, 54] on link "⚡️ Sale" at bounding box center [416, 52] width 46 height 24
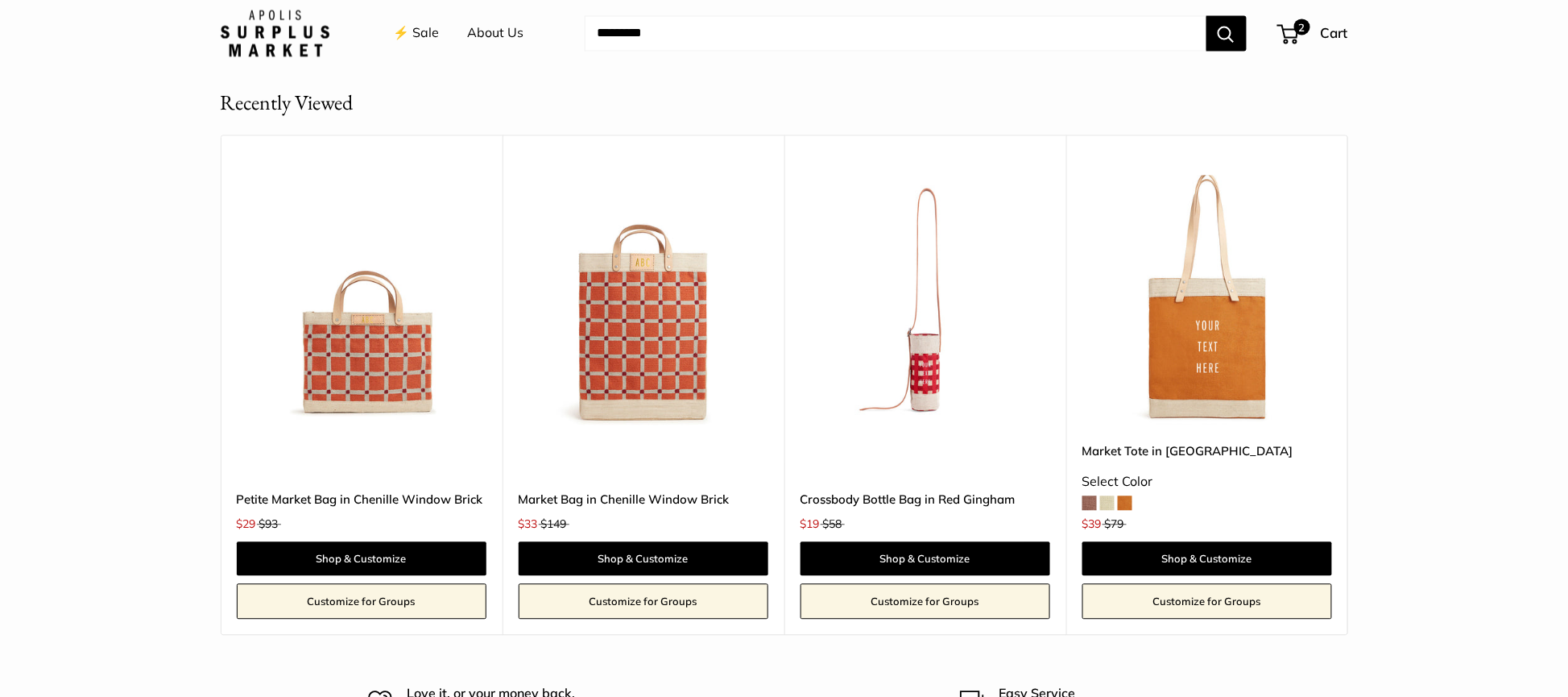
scroll to position [6163, 0]
